Goal: Transaction & Acquisition: Purchase product/service

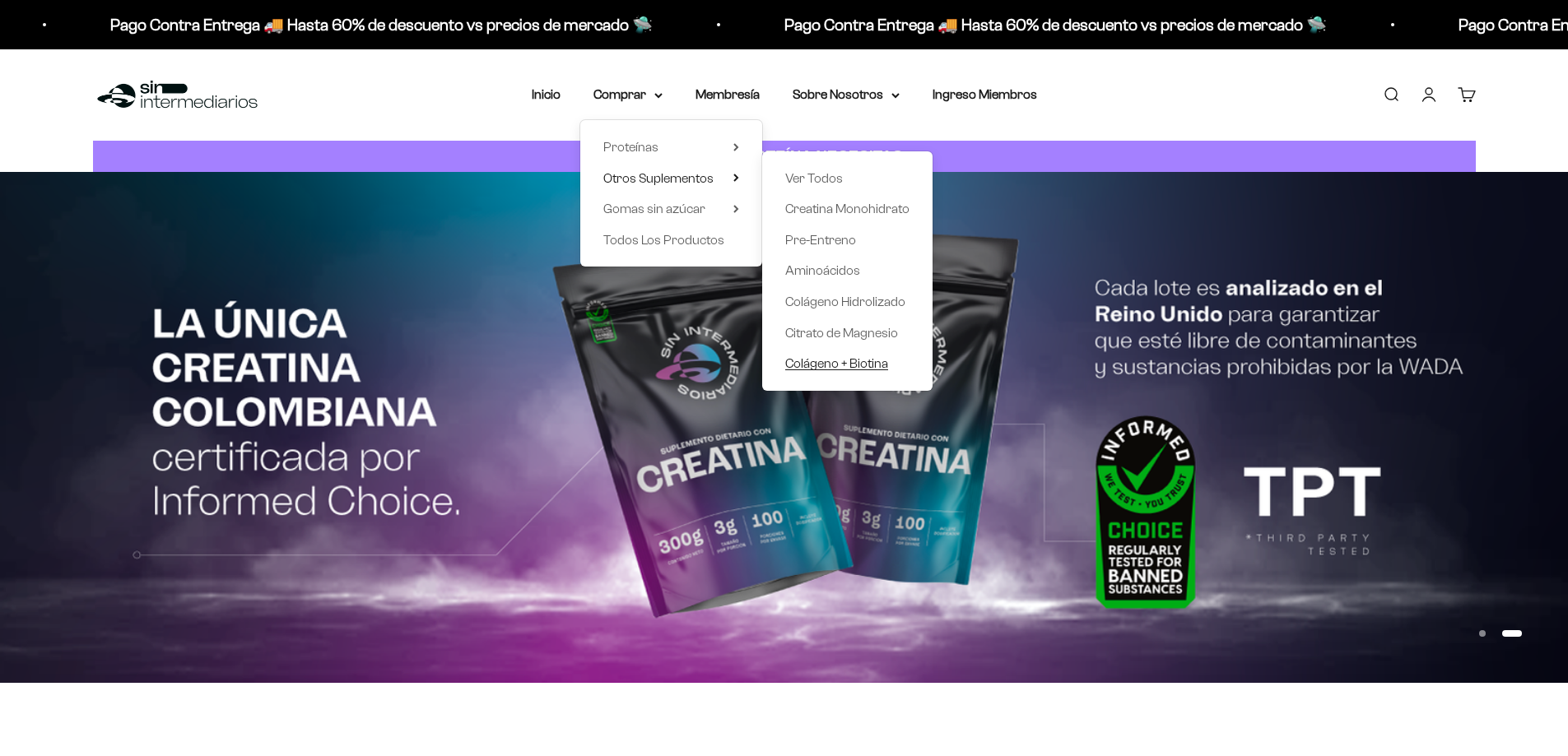
click at [831, 364] on span "Colágeno + Biotina" at bounding box center [836, 363] width 103 height 14
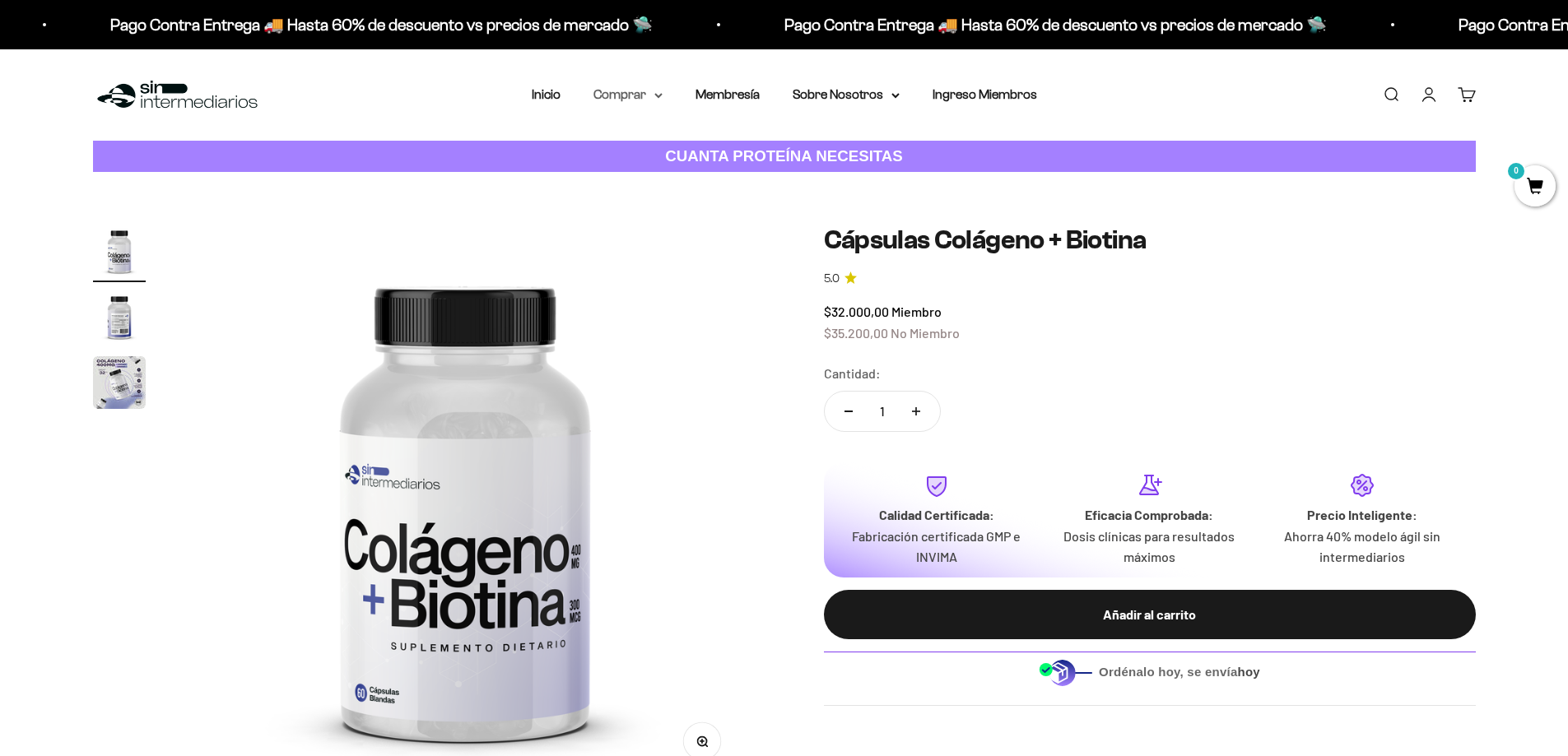
click at [632, 86] on summary "Comprar" at bounding box center [628, 94] width 69 height 21
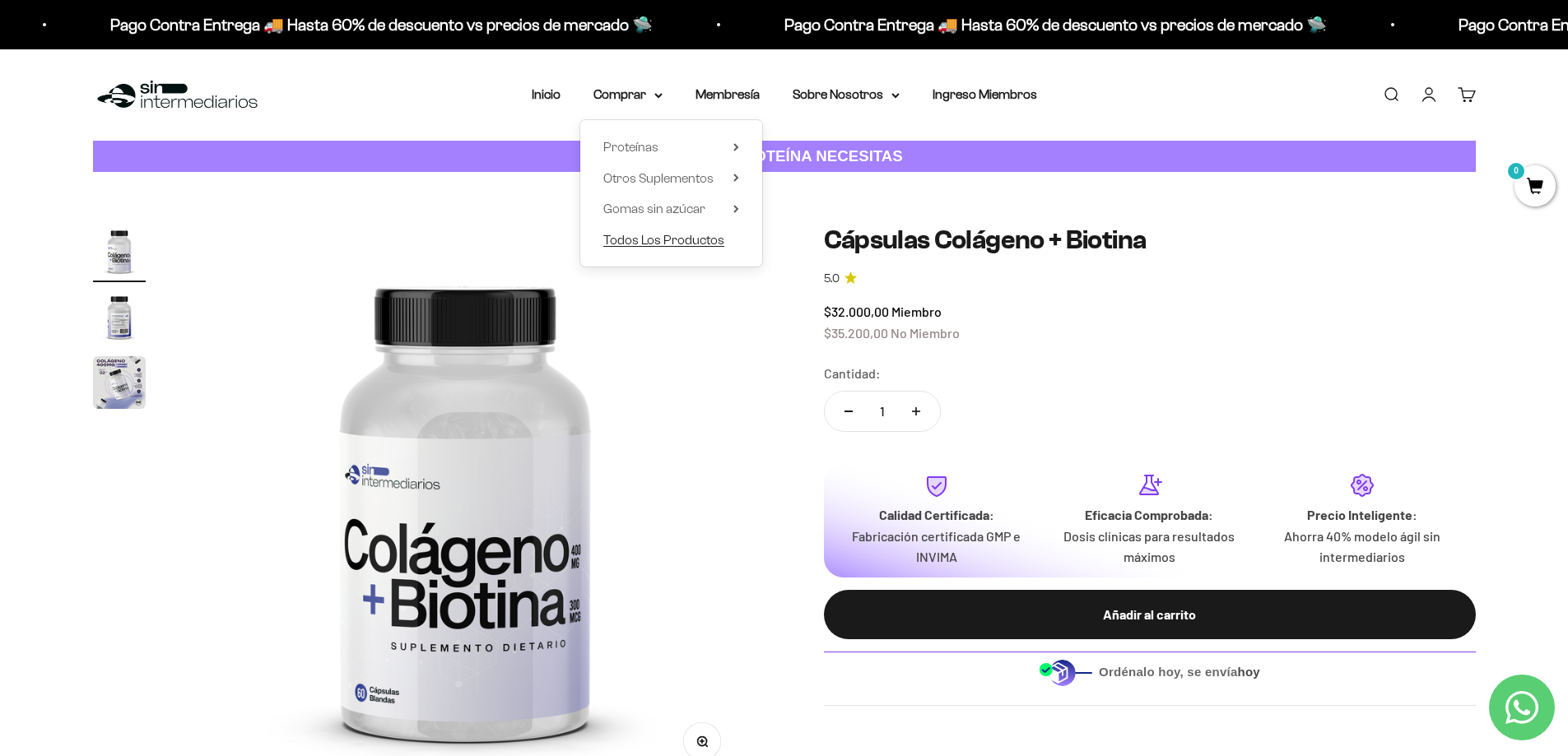
click at [648, 239] on span "Todos Los Productos" at bounding box center [663, 240] width 121 height 14
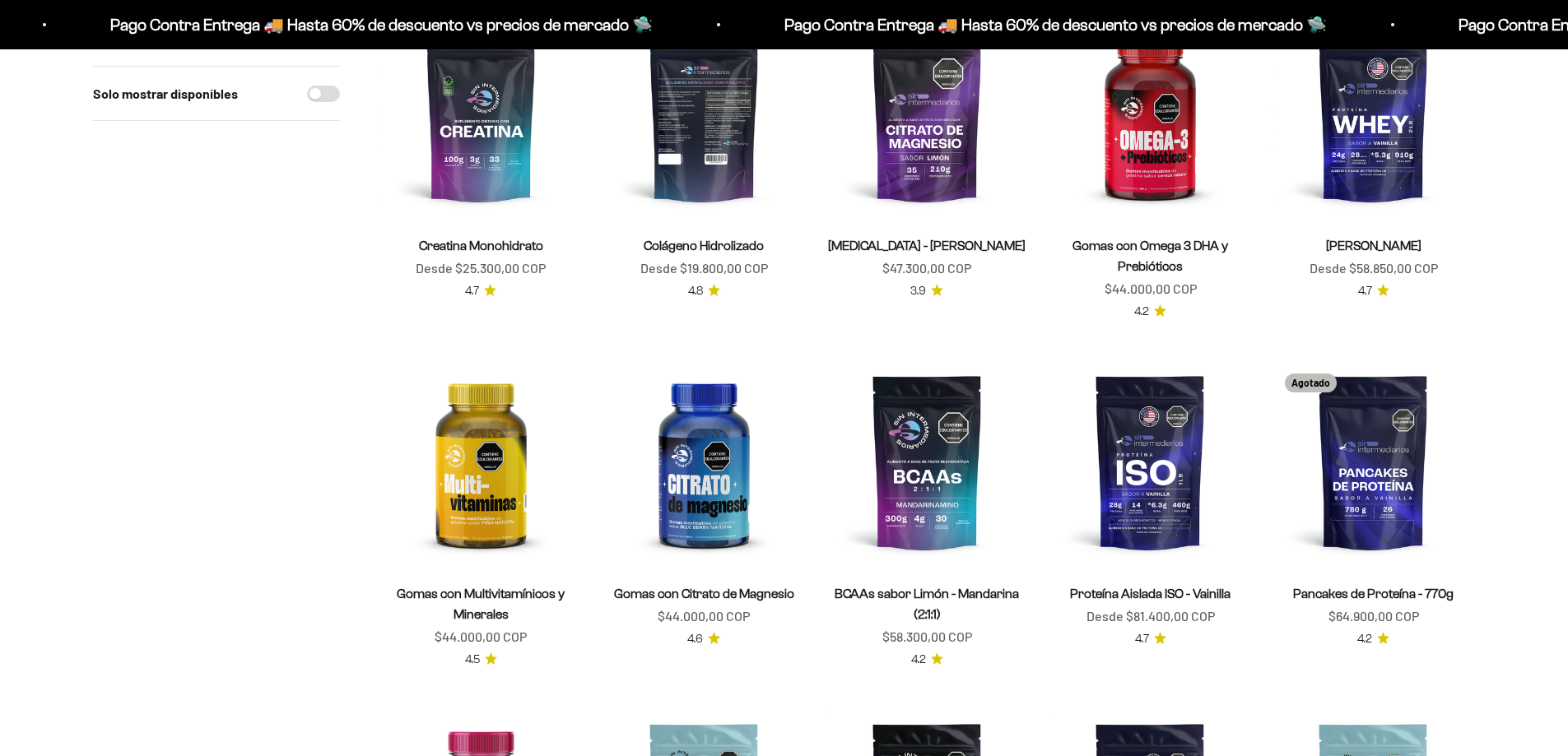
scroll to position [509, 0]
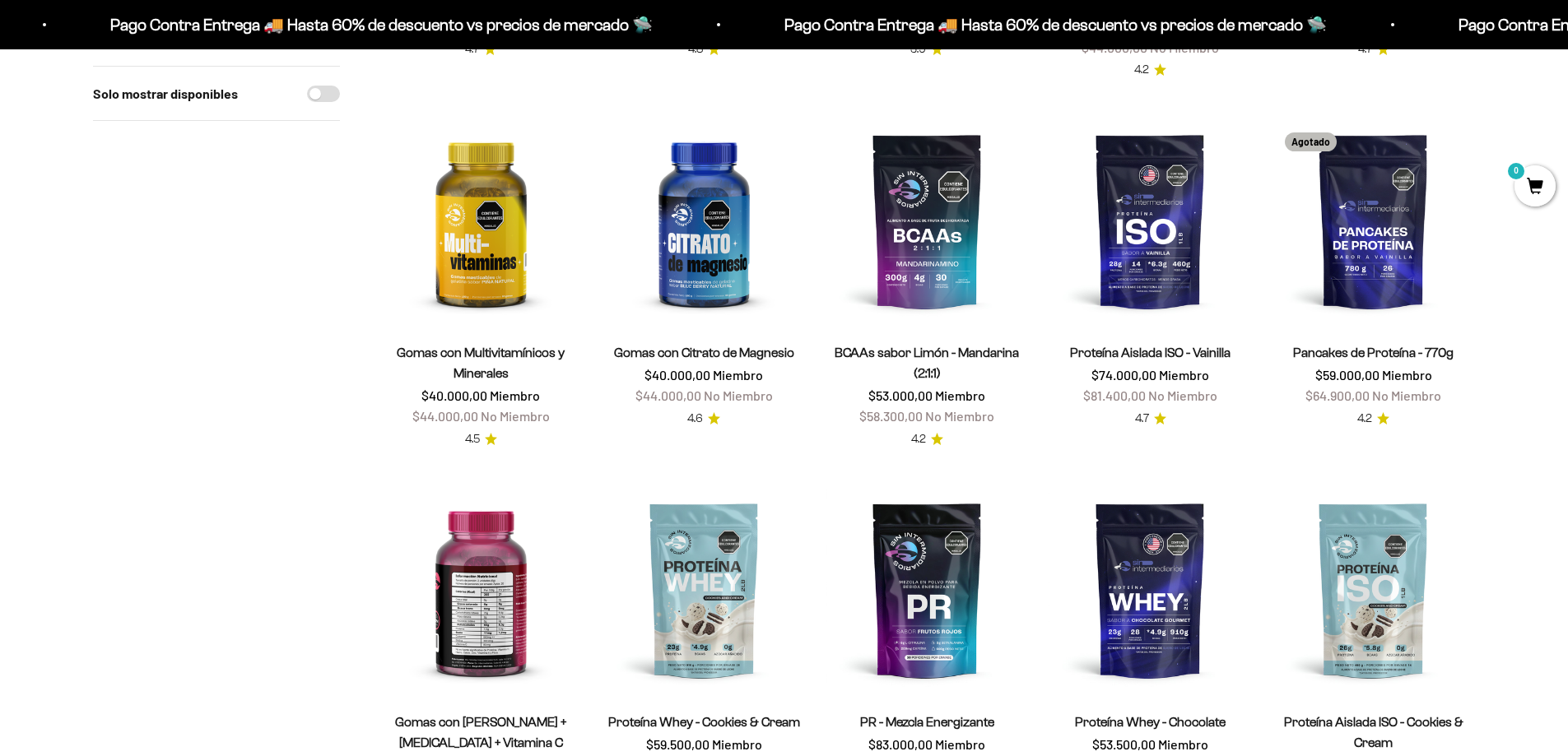
click at [435, 488] on img at bounding box center [480, 589] width 204 height 204
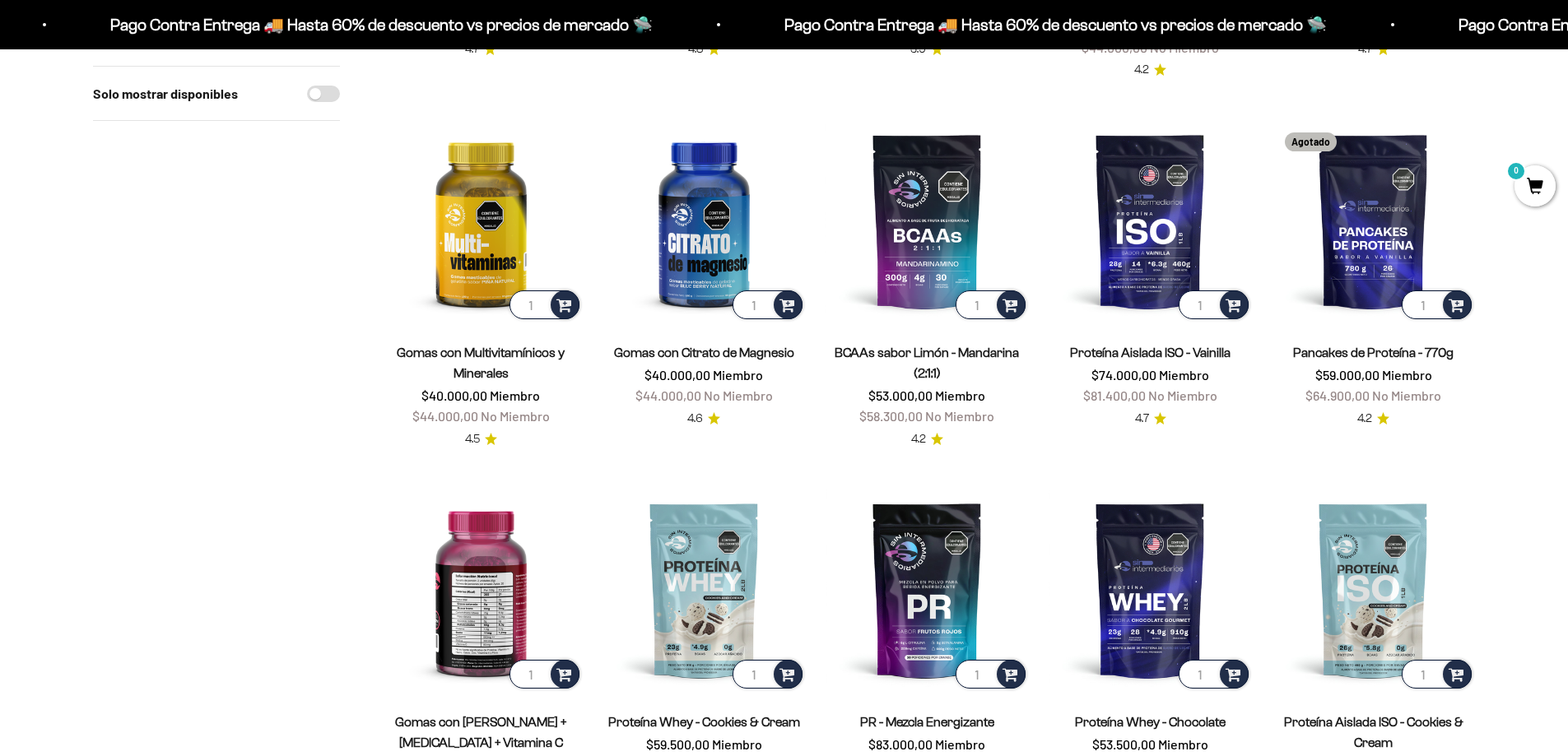
scroll to position [658, 0]
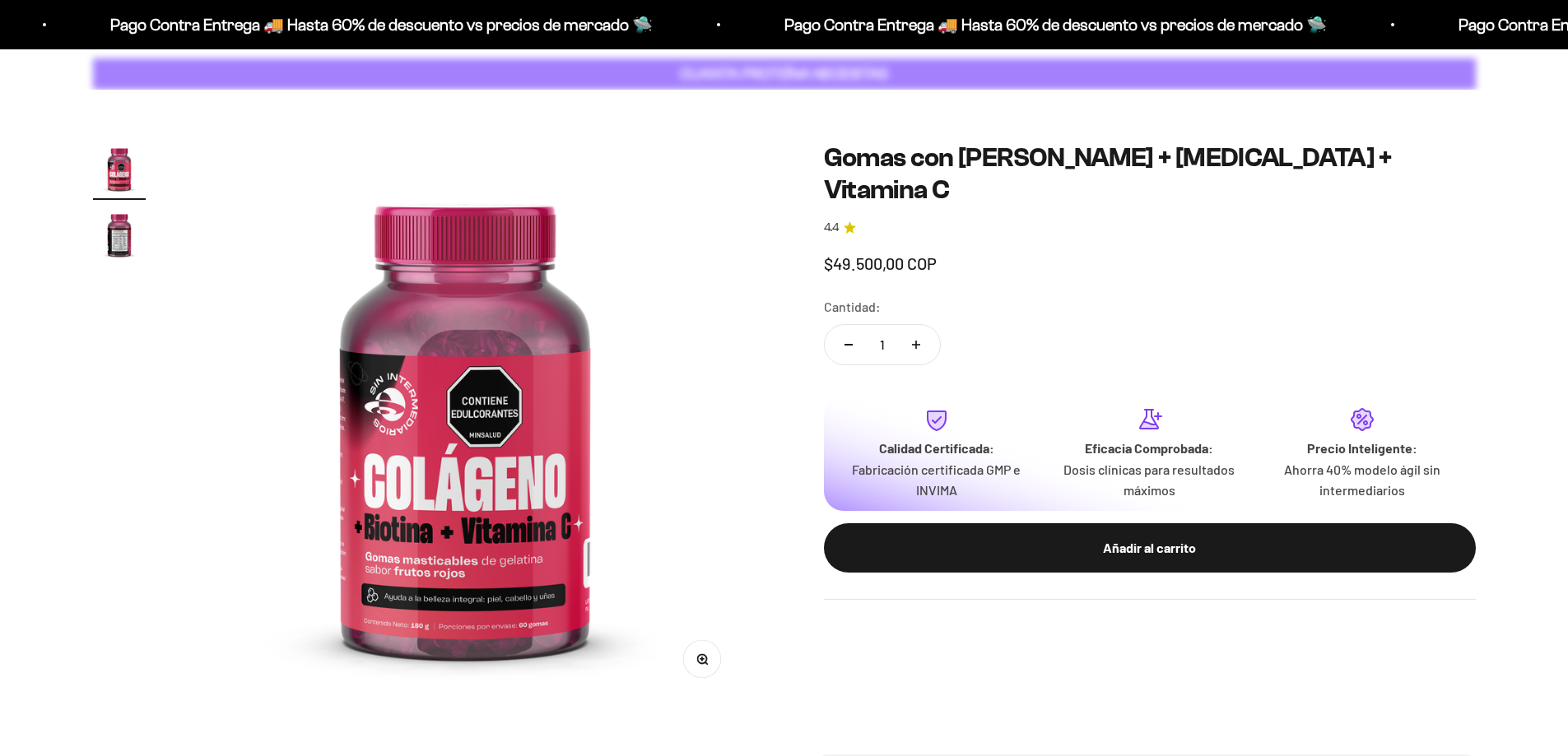
scroll to position [82, 0]
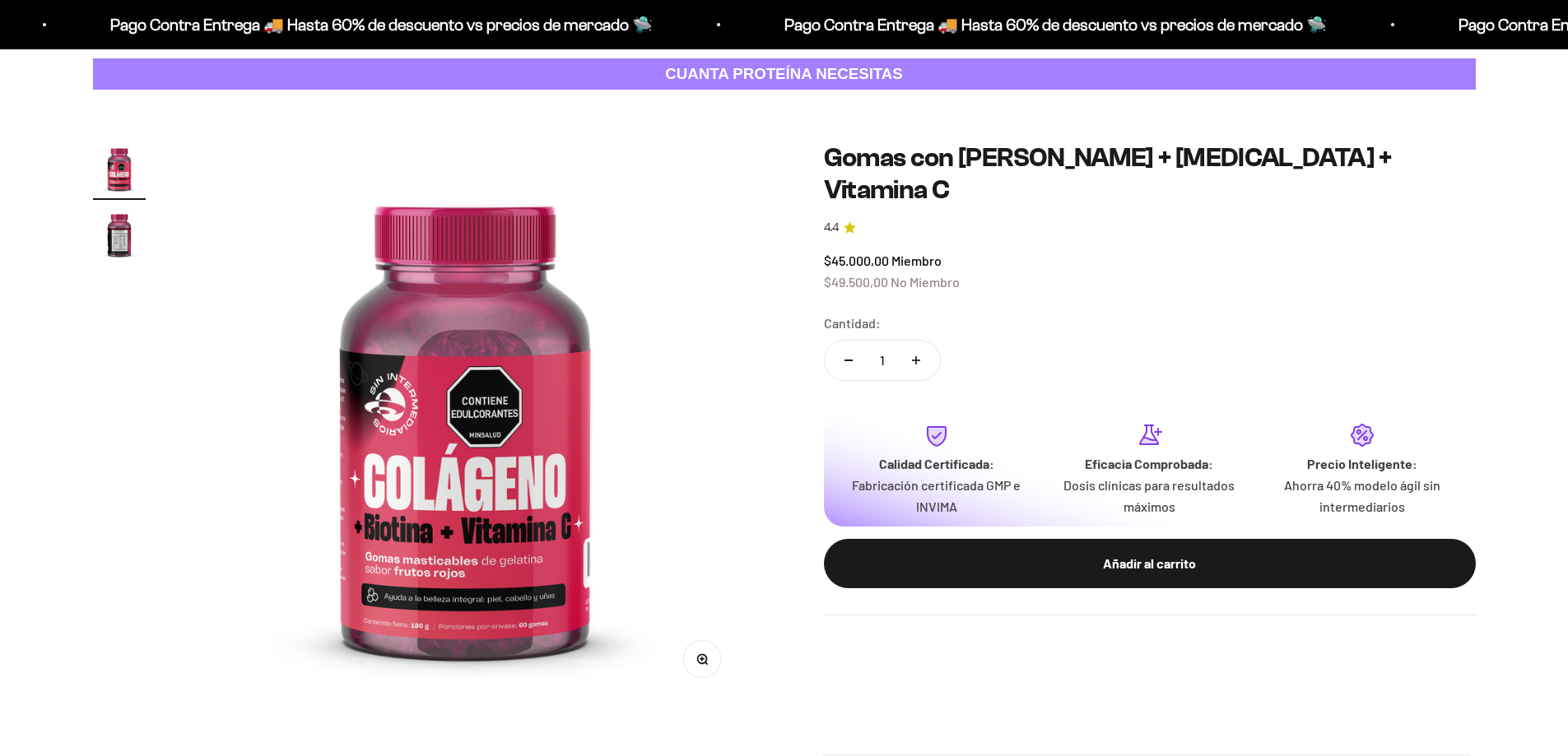
click at [960, 155] on h1 "Gomas con [PERSON_NAME] + [MEDICAL_DATA] + Vitamina C" at bounding box center [1150, 174] width 652 height 63
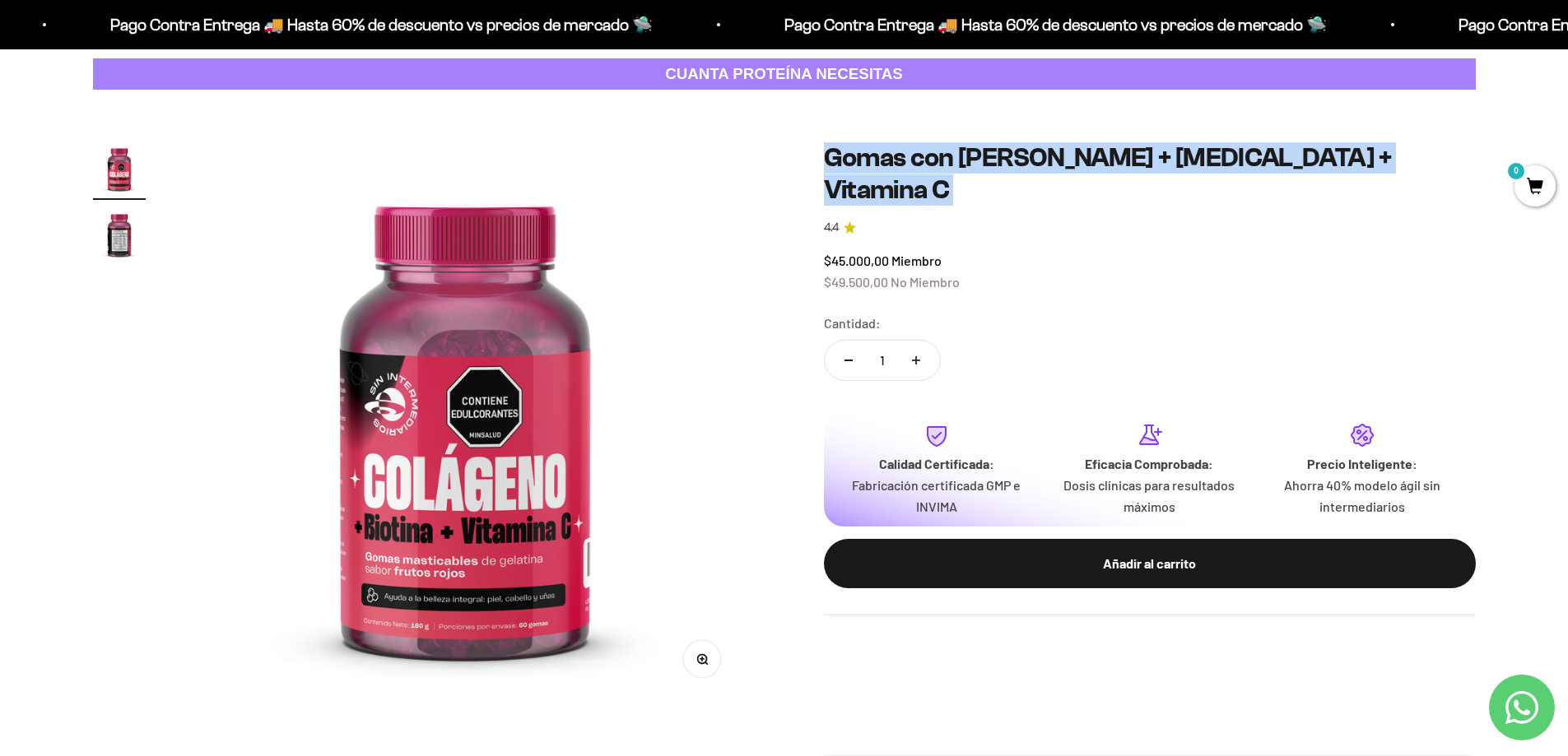
click at [960, 155] on h1 "Gomas con [PERSON_NAME] + [MEDICAL_DATA] + Vitamina C" at bounding box center [1150, 174] width 652 height 63
copy h1 "Gomas con [PERSON_NAME] + [MEDICAL_DATA] + Vitamina C"
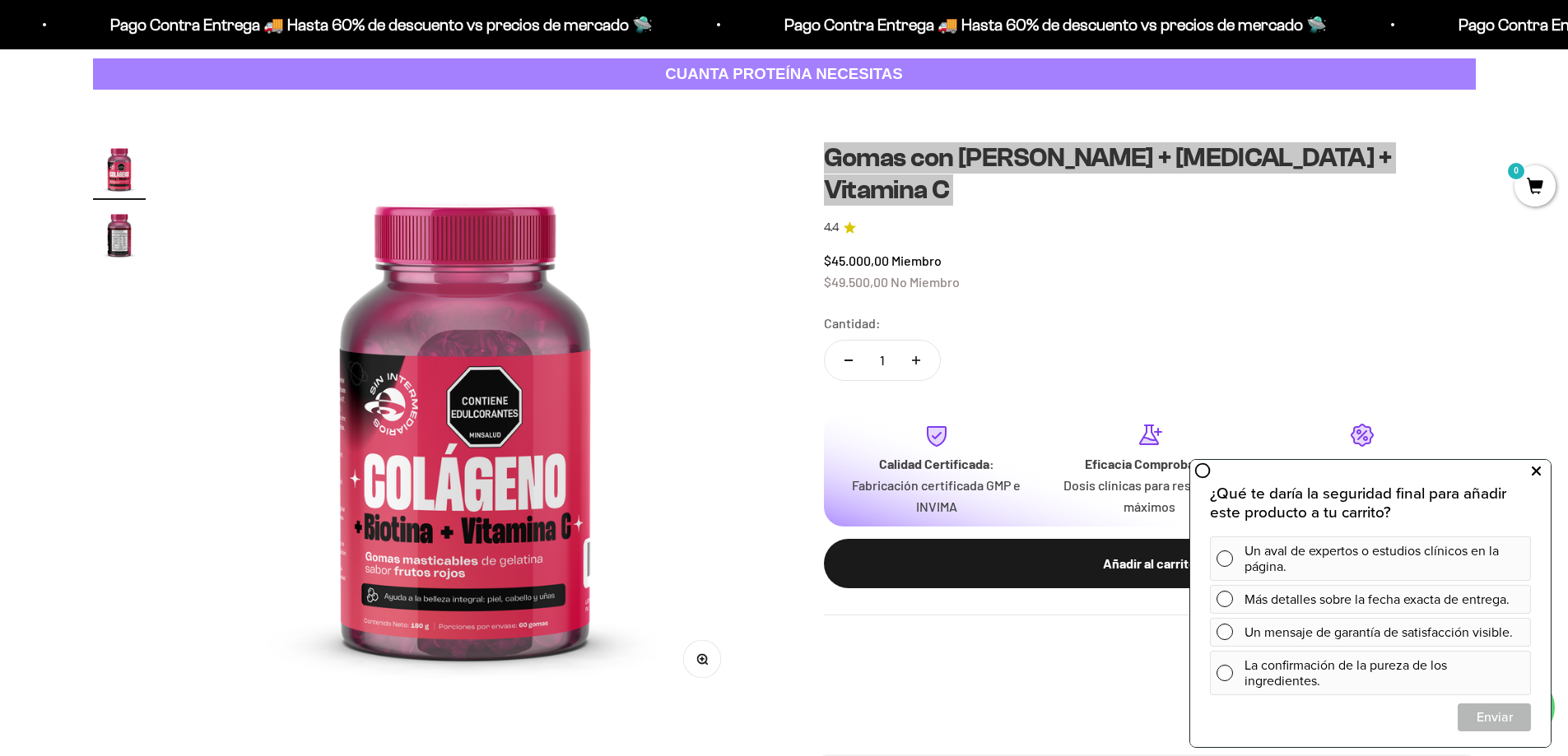
click at [1532, 471] on icon at bounding box center [1536, 471] width 9 height 21
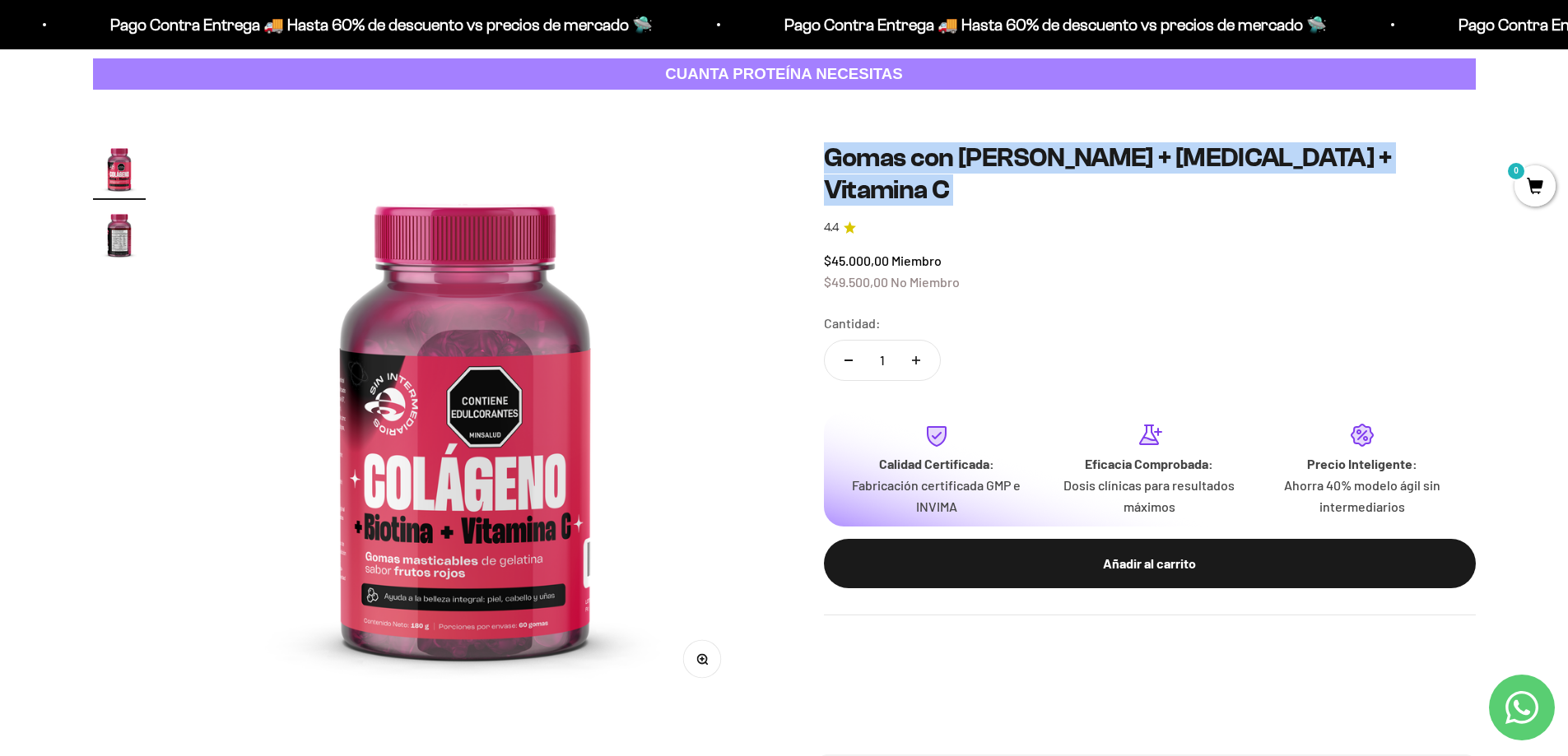
drag, startPoint x: 1397, startPoint y: 179, endPoint x: 1389, endPoint y: 165, distance: 16.1
click at [1397, 179] on safe-sticky "Gomas con Colageno + Biotina + Vitamina C 4.4 $45.000,00 Miembro $49.500,00 No …" at bounding box center [1150, 379] width 652 height 473
